Goal: Transaction & Acquisition: Purchase product/service

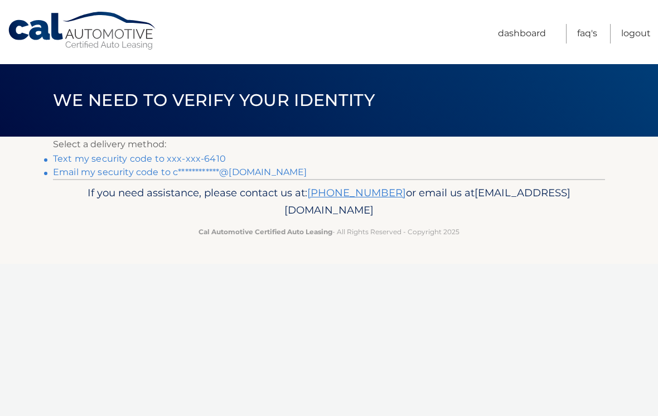
click at [87, 155] on link "Text my security code to xxx-xxx-6410" at bounding box center [139, 158] width 173 height 11
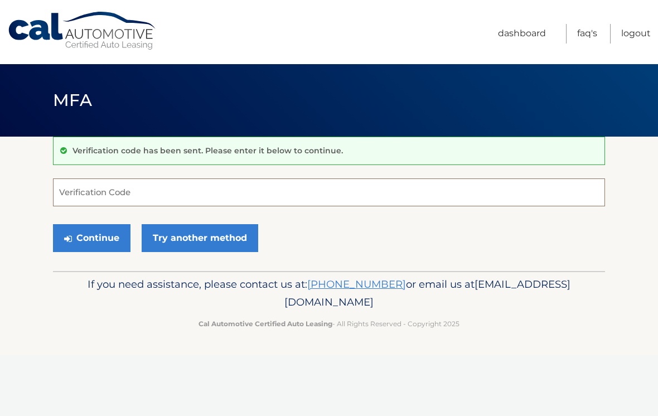
click at [65, 191] on input "Verification Code" at bounding box center [329, 192] width 552 height 28
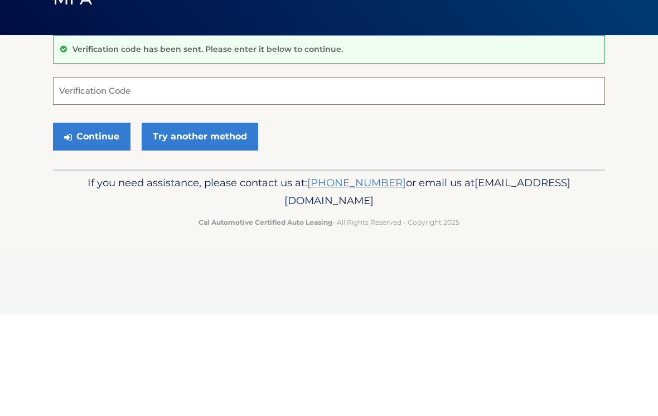
click at [384, 178] on input "Verification Code" at bounding box center [329, 192] width 552 height 28
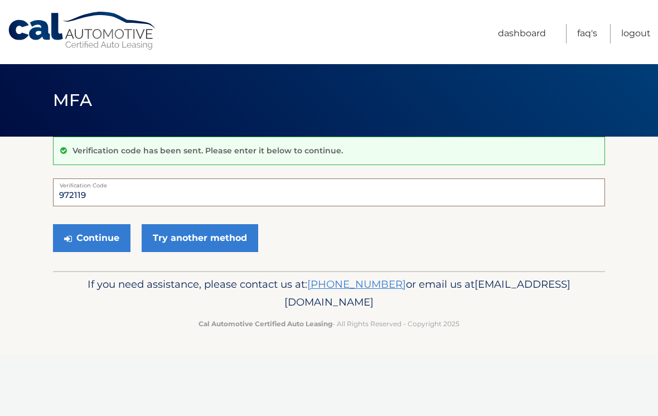
type input "972119"
click at [109, 244] on button "Continue" at bounding box center [92, 238] width 78 height 28
click at [80, 230] on button "Continue" at bounding box center [92, 238] width 78 height 28
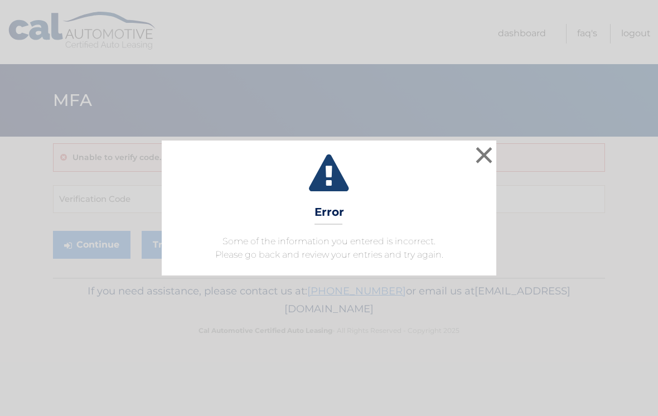
click at [486, 166] on button "×" at bounding box center [484, 155] width 22 height 22
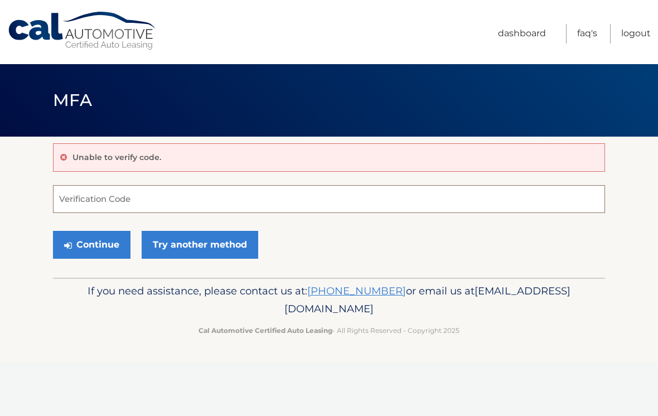
click at [73, 200] on input "Verification Code" at bounding box center [329, 199] width 552 height 28
type input "972119"
click at [76, 237] on button "Continue" at bounding box center [92, 245] width 78 height 28
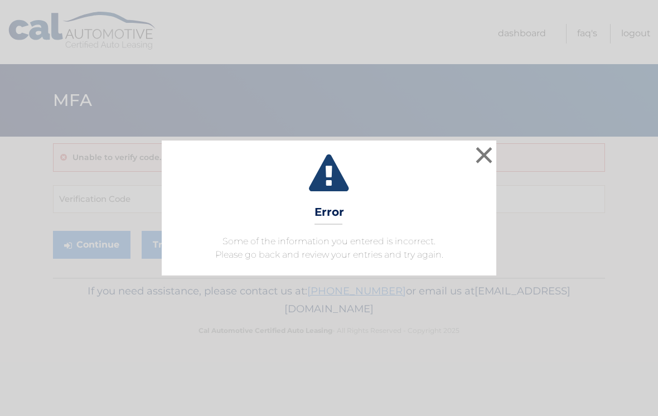
click at [481, 144] on button "×" at bounding box center [484, 155] width 22 height 22
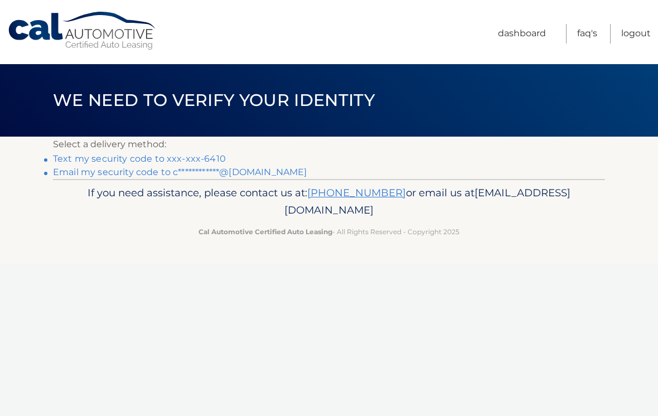
click at [106, 156] on link "Text my security code to xxx-xxx-6410" at bounding box center [139, 158] width 173 height 11
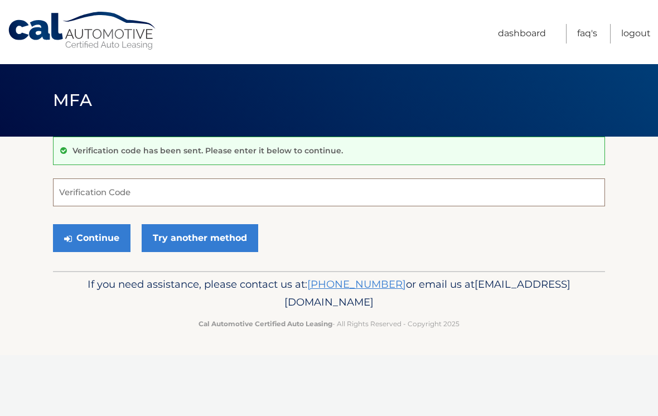
click at [89, 185] on input "Verification Code" at bounding box center [329, 192] width 552 height 28
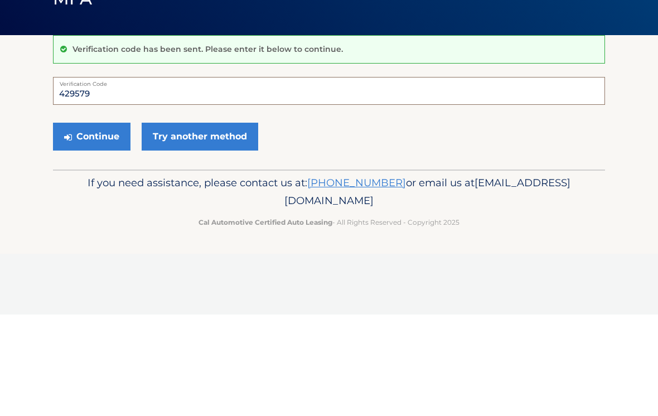
type input "429579"
click at [91, 224] on button "Continue" at bounding box center [92, 238] width 78 height 28
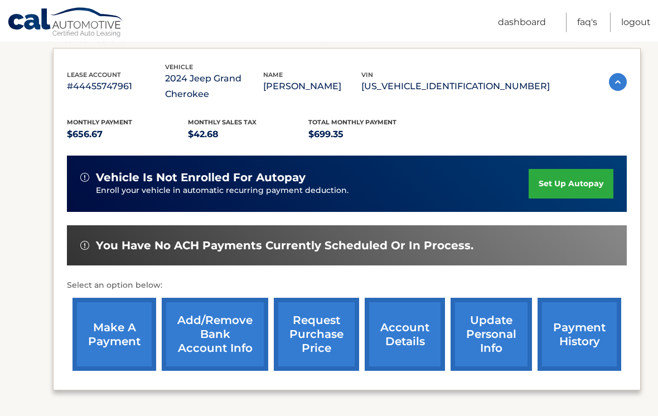
scroll to position [183, 0]
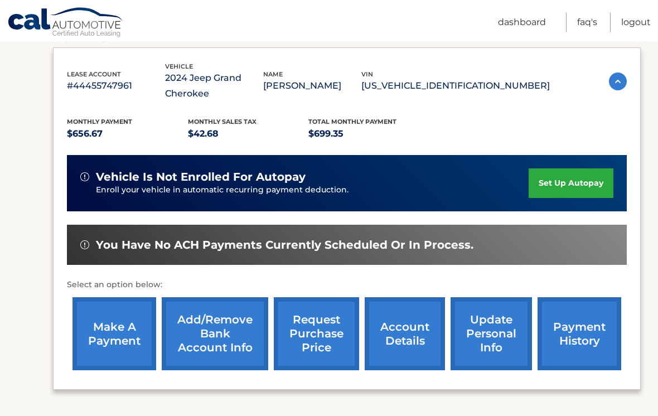
click at [103, 320] on link "make a payment" at bounding box center [115, 334] width 84 height 73
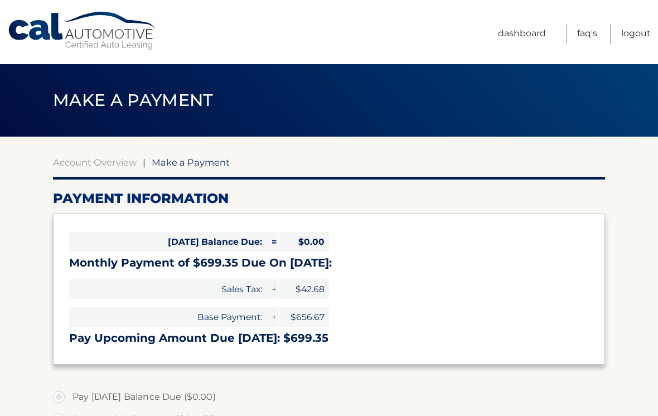
select select "YTE1YWMyOGMtYTNjMS00YjhlLWFlZjAtODdmYjRjNTJlZWEw"
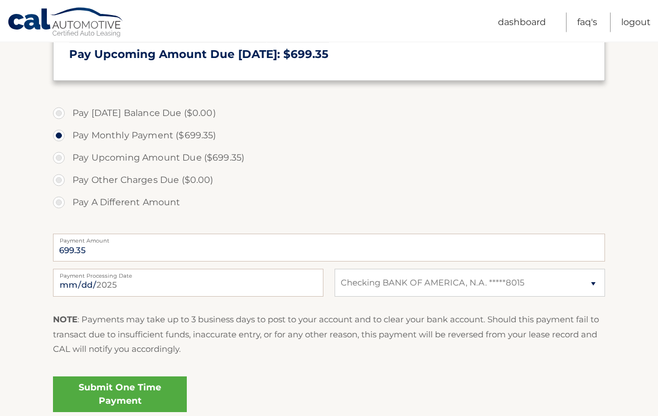
scroll to position [284, 0]
click at [96, 288] on input "[DATE]" at bounding box center [188, 283] width 271 height 28
type input "[DATE]"
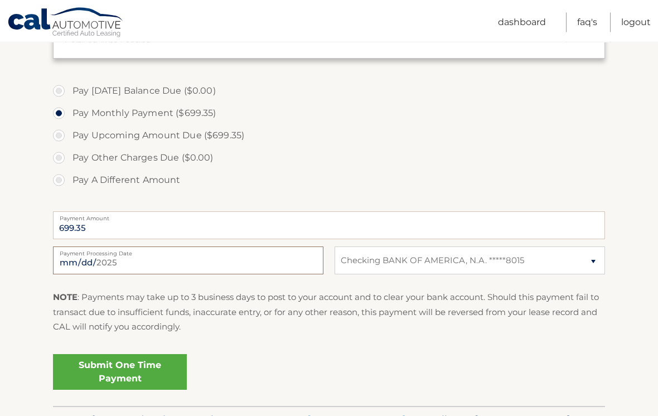
scroll to position [361, 0]
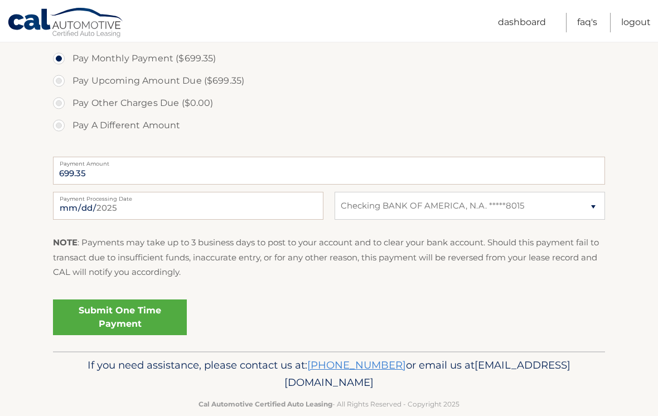
click at [108, 320] on link "Submit One Time Payment" at bounding box center [120, 318] width 134 height 36
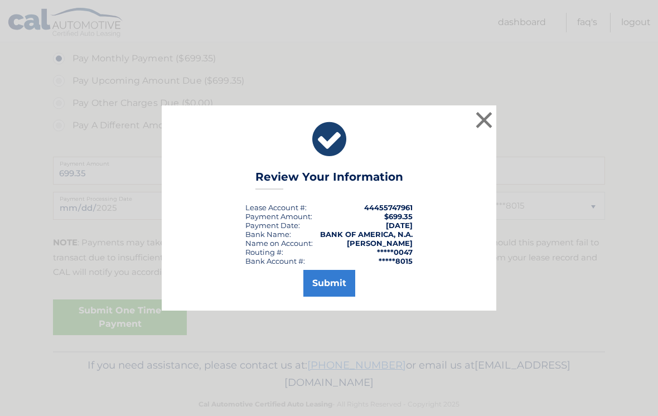
click at [323, 297] on button "Submit" at bounding box center [329, 283] width 52 height 27
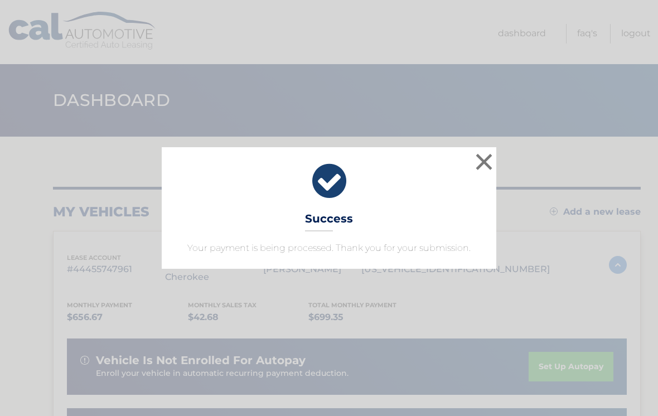
click at [481, 167] on button "×" at bounding box center [484, 162] width 22 height 22
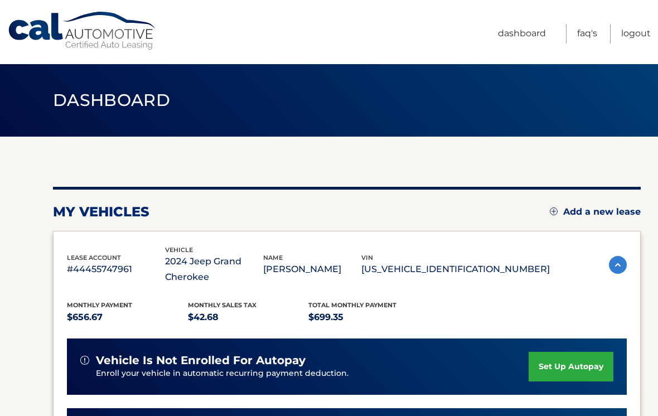
click at [515, 32] on link "Dashboard" at bounding box center [522, 34] width 48 height 20
